Goal: Find specific page/section: Find specific page/section

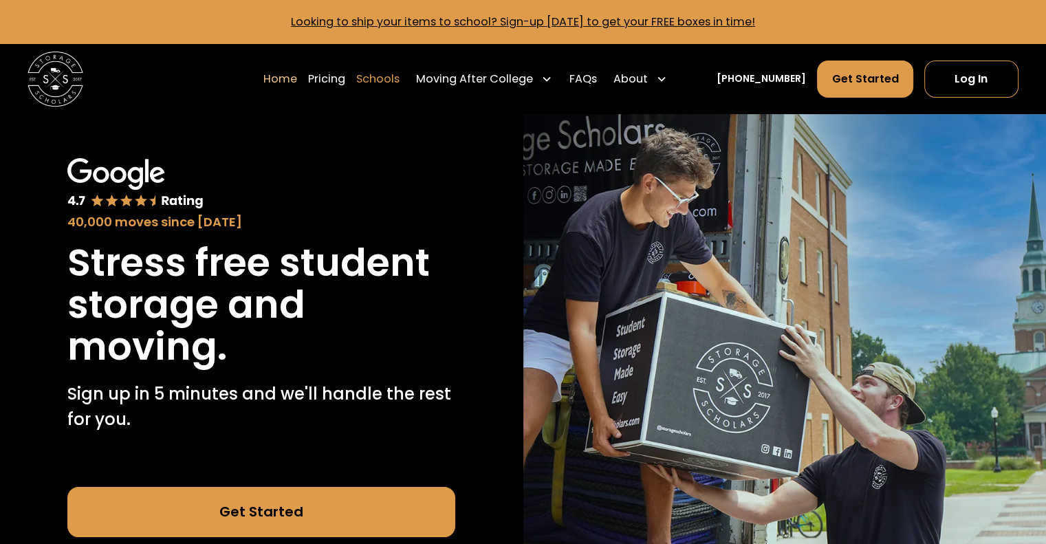
click at [400, 78] on link "Schools" at bounding box center [377, 79] width 43 height 39
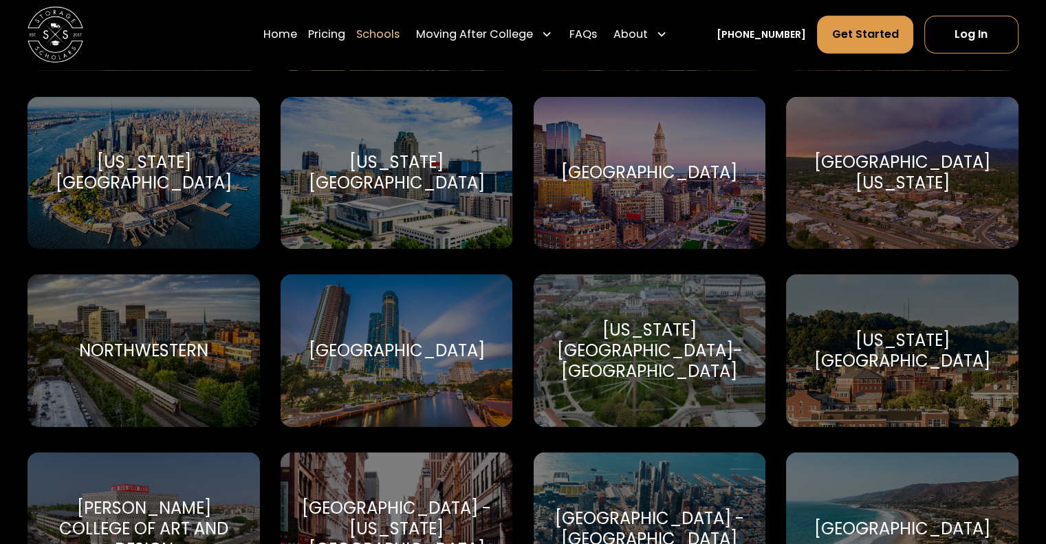
scroll to position [3813, 0]
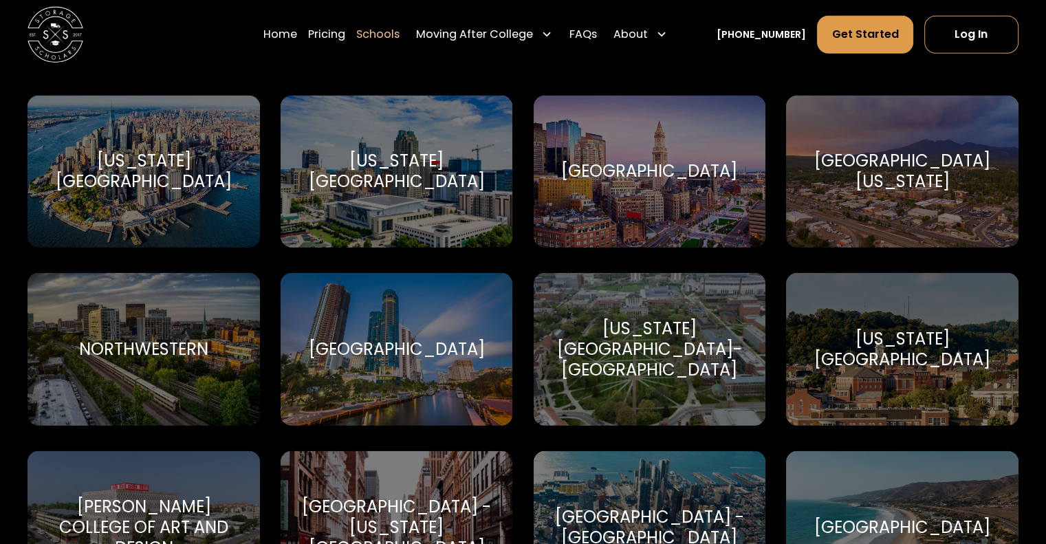
click at [645, 350] on div "[US_STATE][GEOGRAPHIC_DATA]-[GEOGRAPHIC_DATA]" at bounding box center [649, 350] width 199 height 63
